Goal: Transaction & Acquisition: Subscribe to service/newsletter

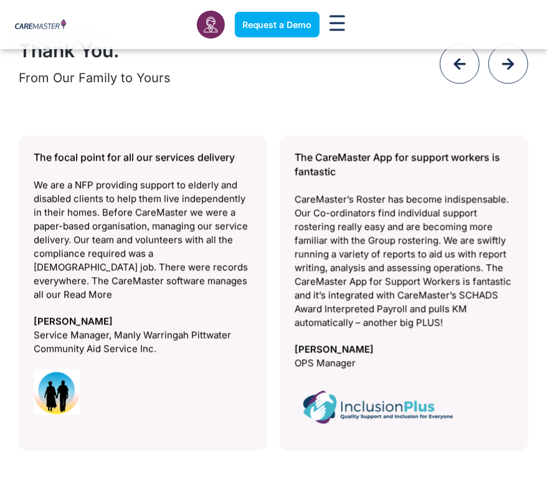
scroll to position [6101, 0]
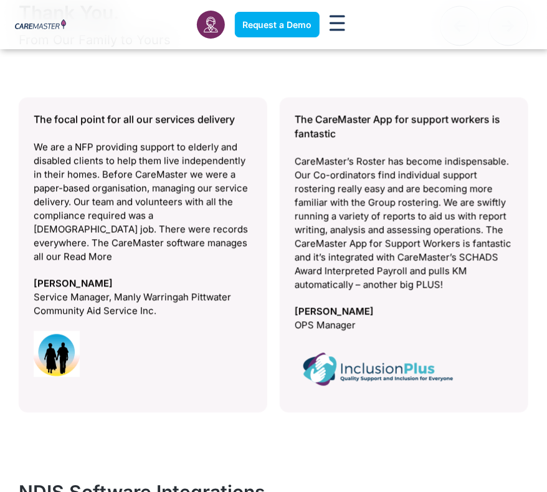
click at [336, 18] on icon "Menu Toggle" at bounding box center [337, 23] width 16 height 16
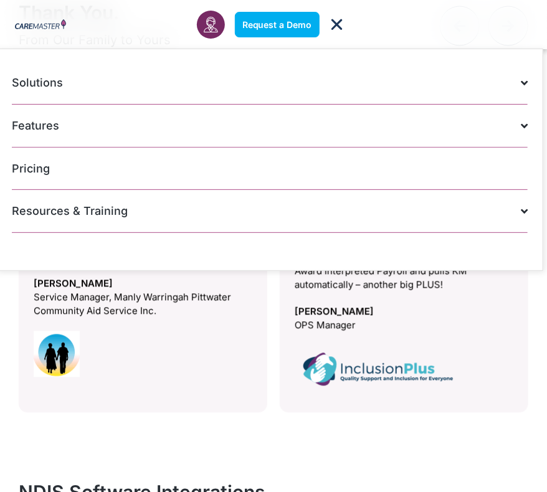
click at [32, 167] on link "Pricing" at bounding box center [269, 169] width 515 height 42
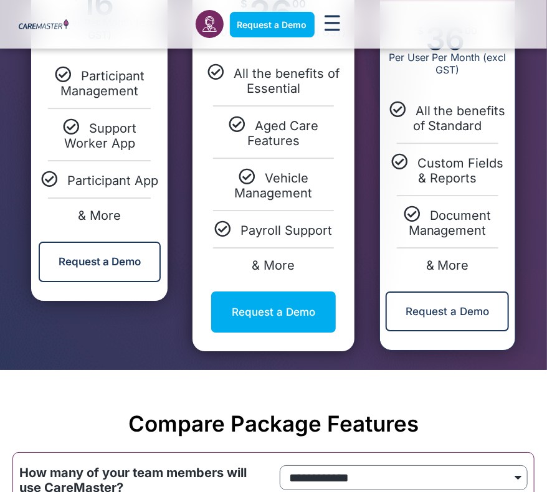
scroll to position [1245, 0]
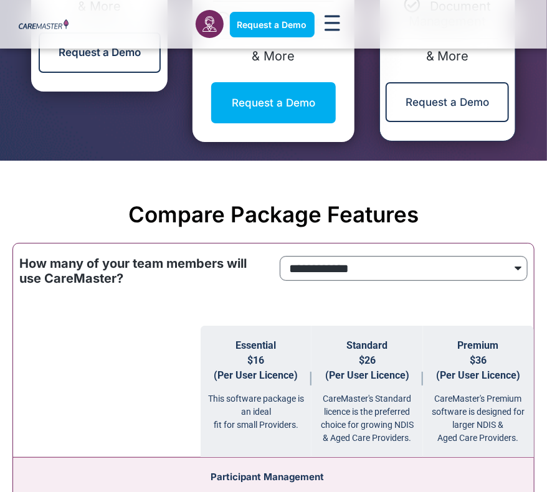
click at [374, 262] on select "**********" at bounding box center [404, 268] width 248 height 25
click at [91, 443] on th at bounding box center [106, 392] width 187 height 132
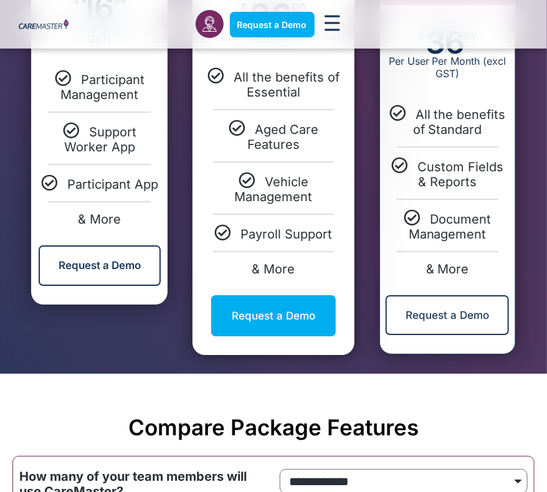
scroll to position [872, 0]
